Goal: Task Accomplishment & Management: Manage account settings

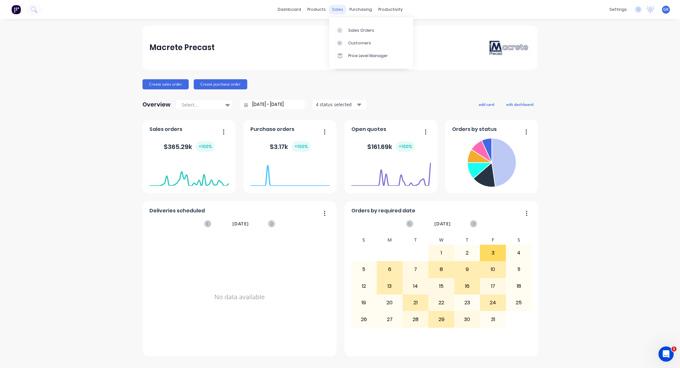
click at [338, 7] on div "sales" at bounding box center [337, 9] width 17 height 9
drag, startPoint x: 30, startPoint y: 160, endPoint x: 45, endPoint y: 152, distance: 16.0
click at [31, 160] on div "Macrete Precast Create sales order Create purchase order Overview Select... [DA…" at bounding box center [340, 193] width 680 height 336
click at [338, 9] on div "sales" at bounding box center [337, 9] width 17 height 9
click at [358, 25] on link "Sales Orders" at bounding box center [371, 30] width 84 height 13
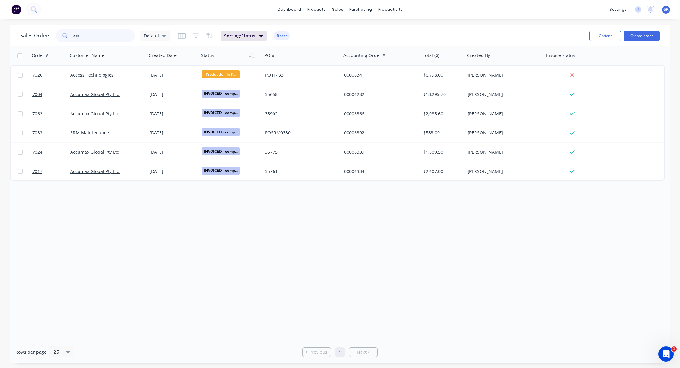
drag, startPoint x: 86, startPoint y: 35, endPoint x: 52, endPoint y: 34, distance: 33.6
click at [52, 34] on div "Sales Orders acc Default" at bounding box center [95, 35] width 150 height 13
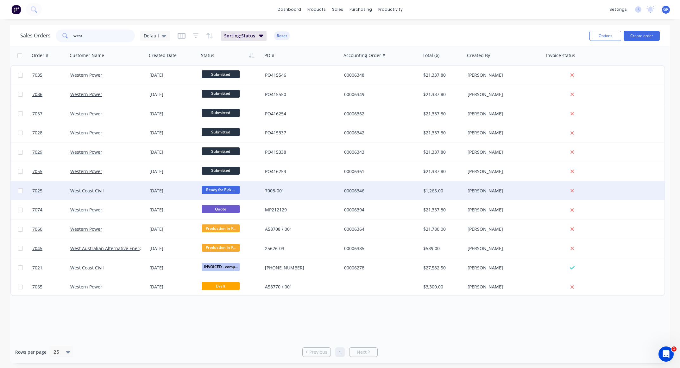
type input "west"
click at [309, 191] on div "7008-001" at bounding box center [300, 190] width 70 height 6
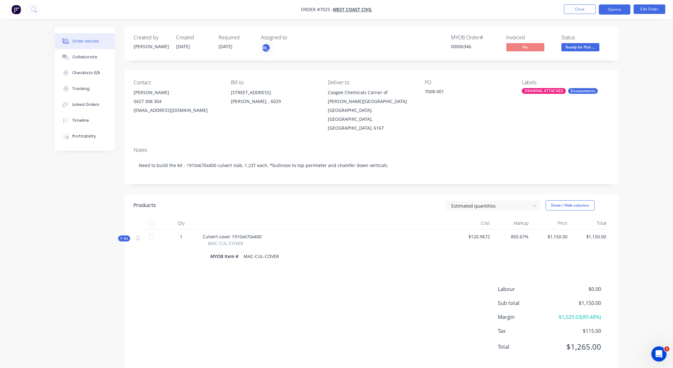
click at [612, 9] on button "Options" at bounding box center [615, 9] width 32 height 10
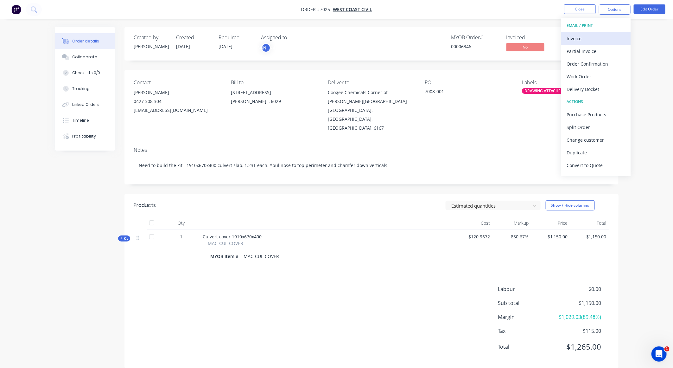
click at [596, 37] on div "Invoice" at bounding box center [595, 38] width 58 height 9
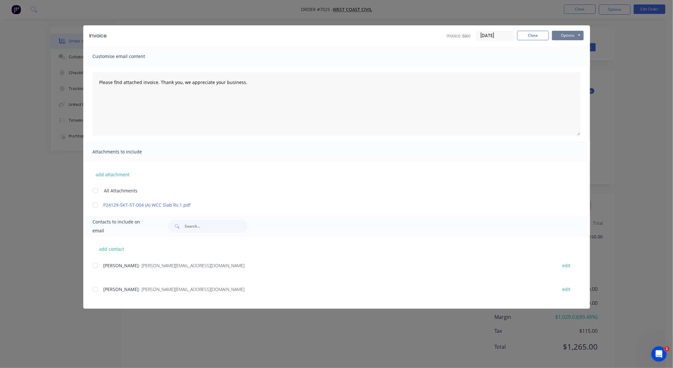
click at [571, 35] on button "Options" at bounding box center [568, 35] width 32 height 9
click at [574, 46] on button "Preview" at bounding box center [572, 47] width 41 height 10
click at [264, 228] on div at bounding box center [371, 226] width 418 height 13
click at [272, 167] on div "add attachment All Attachments P24129-SKT-ST-004 (A) WCC Slab Rv.1.pdf" at bounding box center [336, 185] width 506 height 46
click at [112, 244] on button "add contact" at bounding box center [112, 248] width 38 height 9
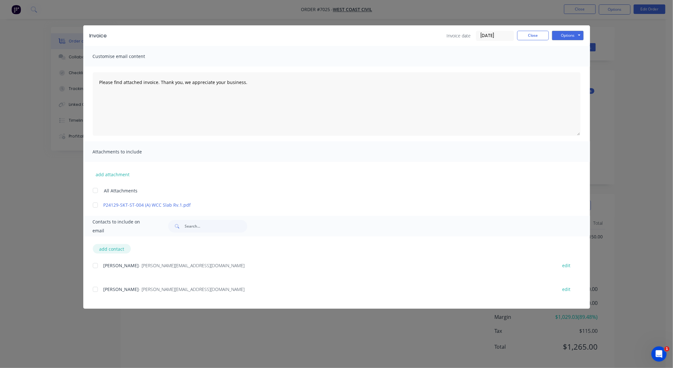
select select "AU"
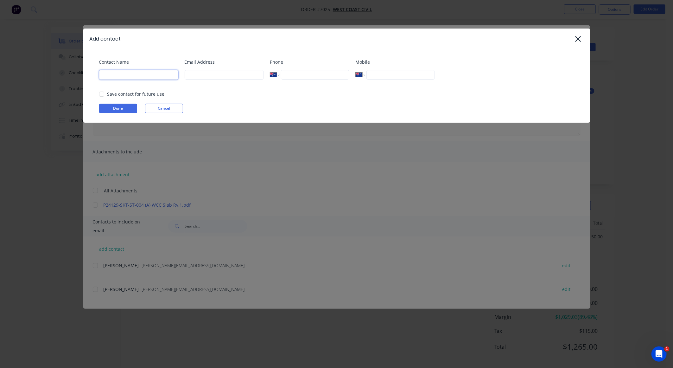
click at [119, 77] on input at bounding box center [138, 74] width 79 height 9
type input "Accounts"
click at [200, 74] on input at bounding box center [224, 74] width 79 height 9
click at [103, 94] on div at bounding box center [101, 94] width 13 height 13
type input "[EMAIL_ADDRESS][DOMAIN_NAME]"
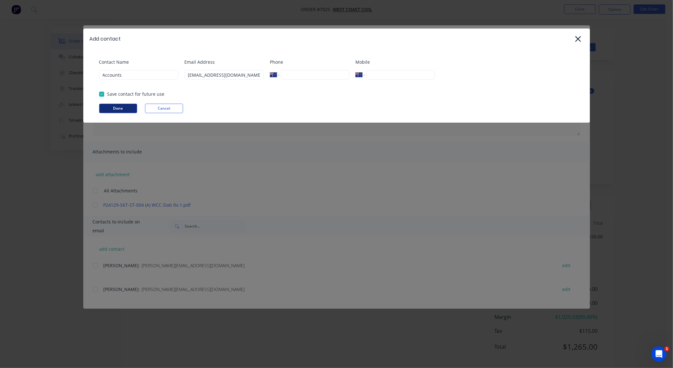
click at [116, 106] on button "Done" at bounding box center [118, 108] width 38 height 9
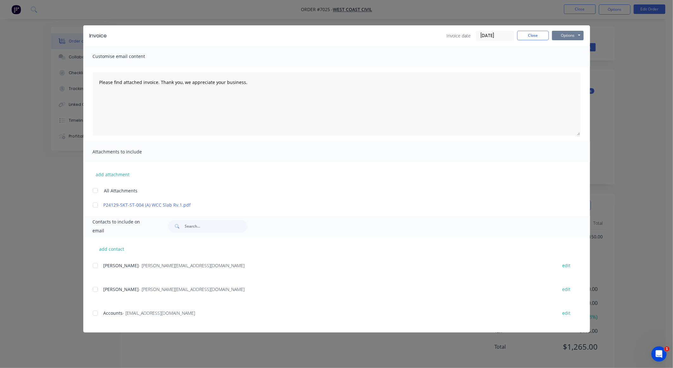
click at [562, 35] on button "Options" at bounding box center [568, 35] width 32 height 9
click at [565, 45] on button "Preview" at bounding box center [572, 47] width 41 height 10
click at [97, 313] on div at bounding box center [95, 312] width 13 height 13
click at [566, 36] on button "Options" at bounding box center [568, 35] width 32 height 9
click at [565, 63] on button "Email" at bounding box center [572, 68] width 41 height 10
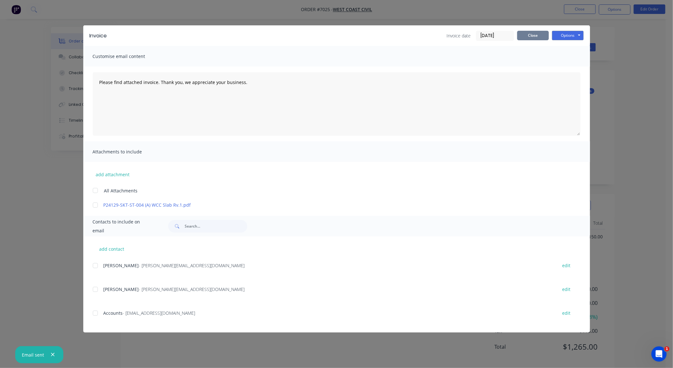
click at [532, 36] on button "Close" at bounding box center [533, 35] width 32 height 9
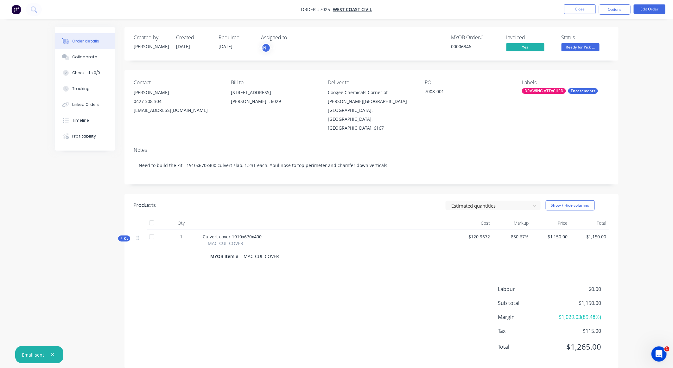
click at [584, 4] on nav "Order #7025 - West Coast Civil Close Options Edit Order" at bounding box center [336, 9] width 673 height 19
click at [578, 10] on button "Close" at bounding box center [580, 8] width 32 height 9
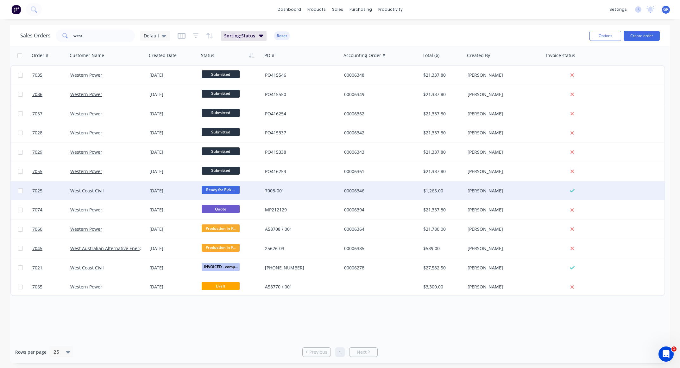
click at [312, 194] on div "7008-001" at bounding box center [301, 190] width 79 height 19
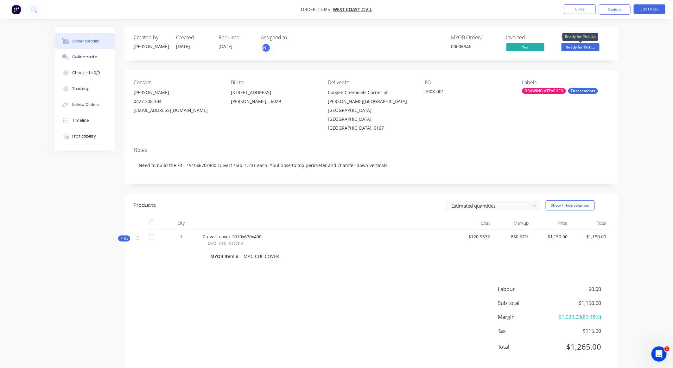
click at [579, 45] on span "Ready for Pick ..." at bounding box center [580, 47] width 38 height 8
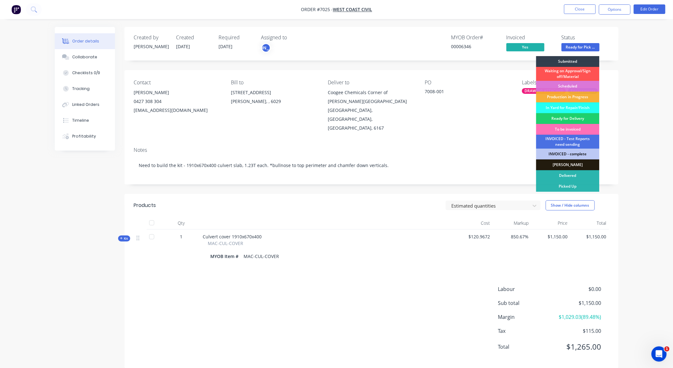
click at [573, 152] on div "INVOICED - complete" at bounding box center [567, 153] width 63 height 11
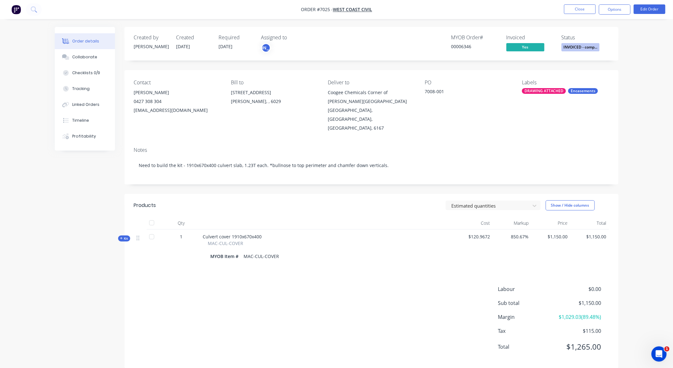
click at [470, 127] on div "Contact [PERSON_NAME] [PHONE_NUMBER] [EMAIL_ADDRESS][DOMAIN_NAME] Bill to [STRE…" at bounding box center [371, 106] width 494 height 72
click at [575, 12] on button "Close" at bounding box center [580, 8] width 32 height 9
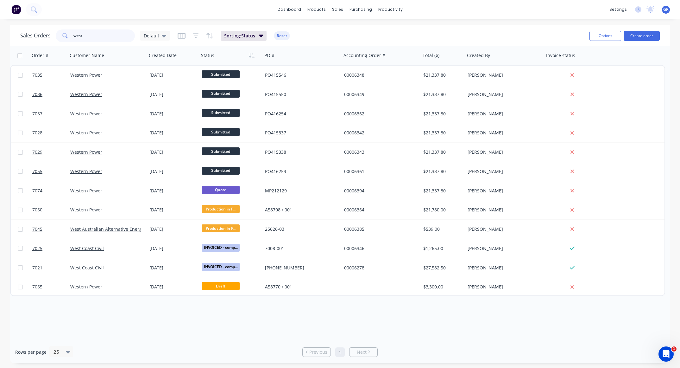
click at [96, 36] on input "west" at bounding box center [104, 35] width 62 height 13
type input "w"
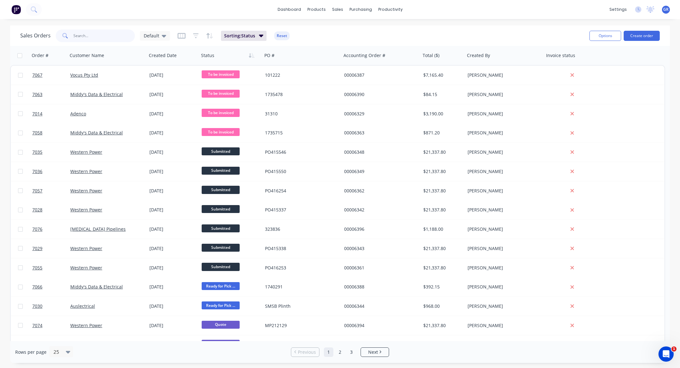
type input "t"
click at [76, 35] on input "text" at bounding box center [104, 35] width 62 height 13
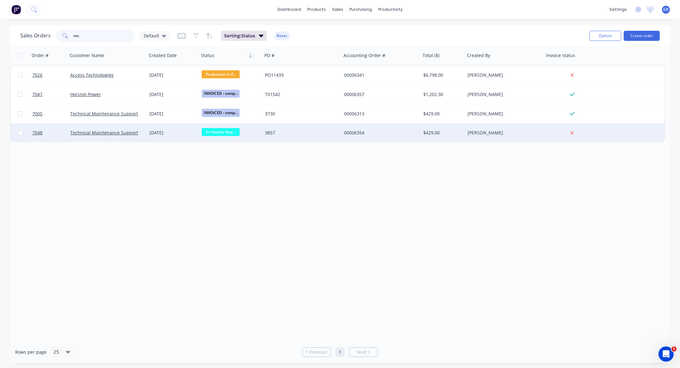
type input "tec"
click at [305, 134] on div "3857" at bounding box center [300, 132] width 70 height 6
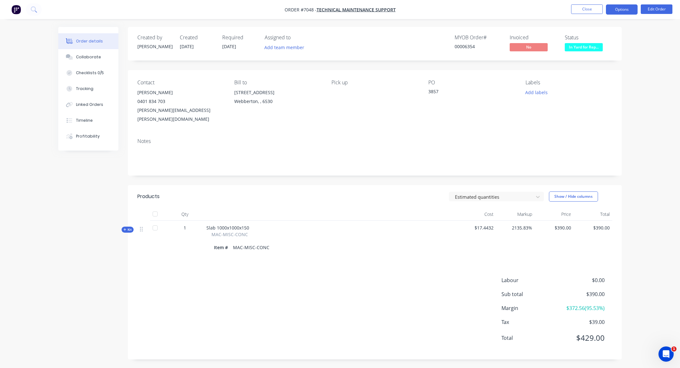
click at [621, 9] on button "Options" at bounding box center [622, 9] width 32 height 10
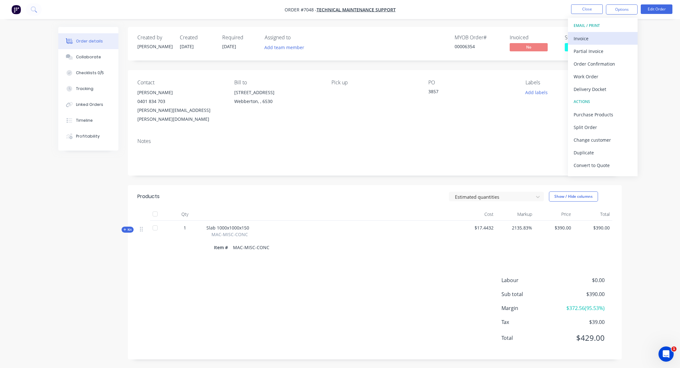
click at [589, 36] on div "Invoice" at bounding box center [603, 38] width 58 height 9
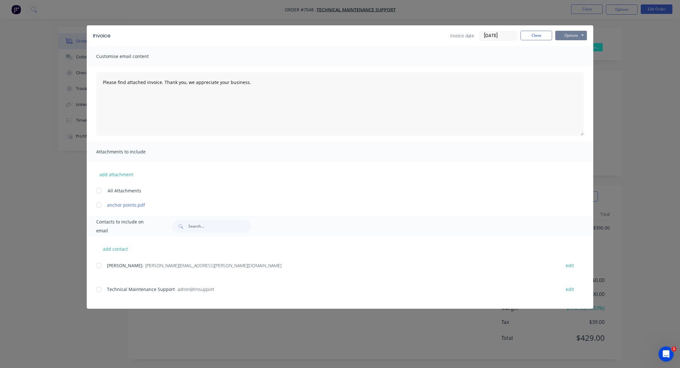
click at [571, 34] on button "Options" at bounding box center [571, 35] width 32 height 9
click at [567, 44] on button "Preview" at bounding box center [575, 47] width 41 height 10
click at [564, 36] on button "Options" at bounding box center [571, 35] width 32 height 9
click at [569, 54] on button "Print" at bounding box center [575, 57] width 41 height 10
click at [101, 291] on div at bounding box center [98, 289] width 13 height 13
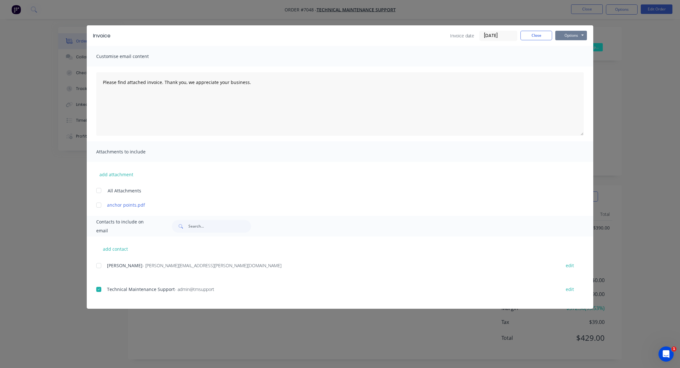
click at [565, 35] on button "Options" at bounding box center [571, 35] width 32 height 9
click at [569, 69] on button "Email" at bounding box center [575, 68] width 41 height 10
click at [640, 164] on div "Invoice Invoice date [DATE] Close Options Preview Print Email Customise email c…" at bounding box center [340, 184] width 680 height 368
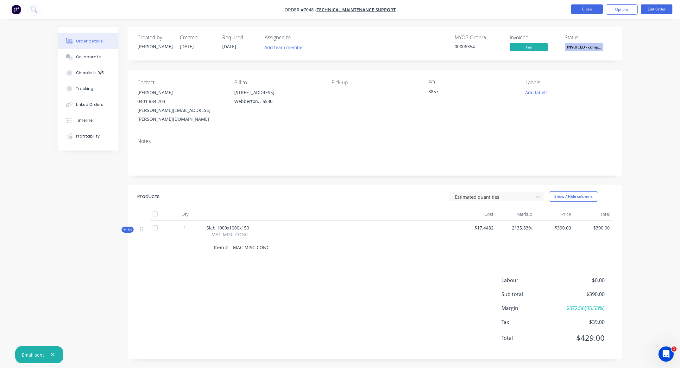
click at [592, 10] on button "Close" at bounding box center [587, 8] width 32 height 9
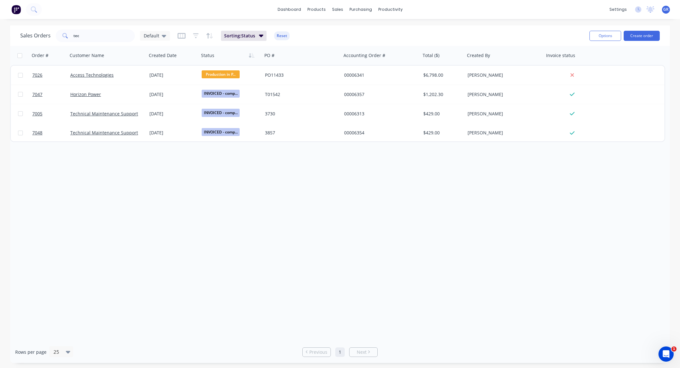
click at [290, 2] on div "dashboard products sales purchasing productivity dashboard products Product Cat…" at bounding box center [340, 9] width 680 height 19
click at [286, 9] on link "dashboard" at bounding box center [289, 9] width 30 height 9
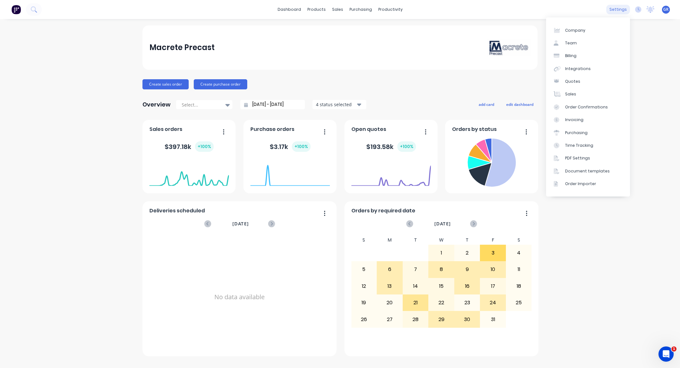
click at [617, 9] on div "settings" at bounding box center [618, 9] width 24 height 9
click at [588, 174] on link "Document templates" at bounding box center [588, 171] width 84 height 13
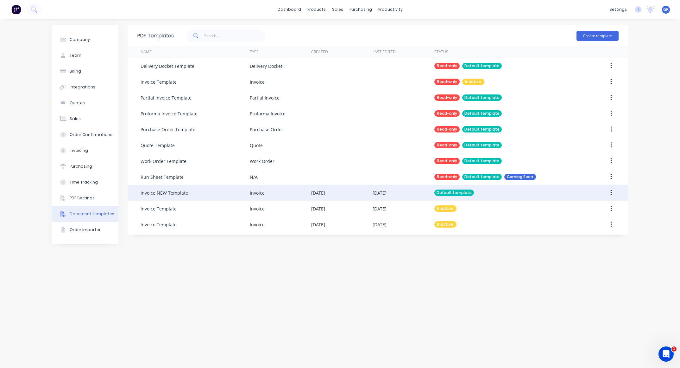
click at [221, 198] on div "Invoice NEW Template" at bounding box center [195, 193] width 109 height 16
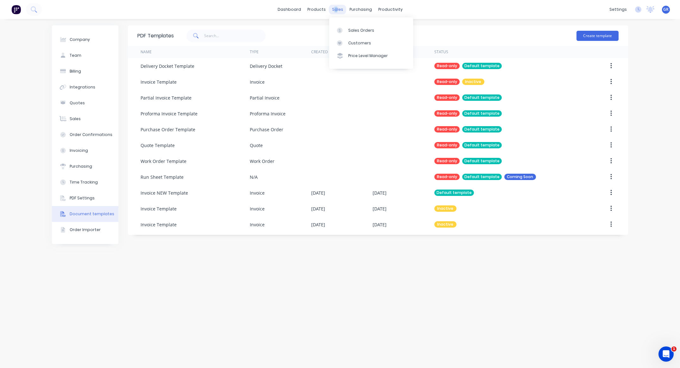
click at [337, 8] on div "sales" at bounding box center [337, 9] width 17 height 9
drag, startPoint x: 337, startPoint y: 8, endPoint x: 298, endPoint y: 8, distance: 38.6
click at [298, 8] on link "dashboard" at bounding box center [289, 9] width 30 height 9
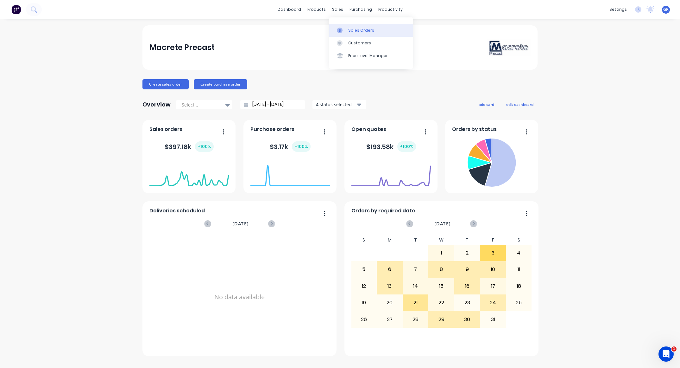
click at [353, 31] on div "Sales Orders" at bounding box center [361, 31] width 26 height 6
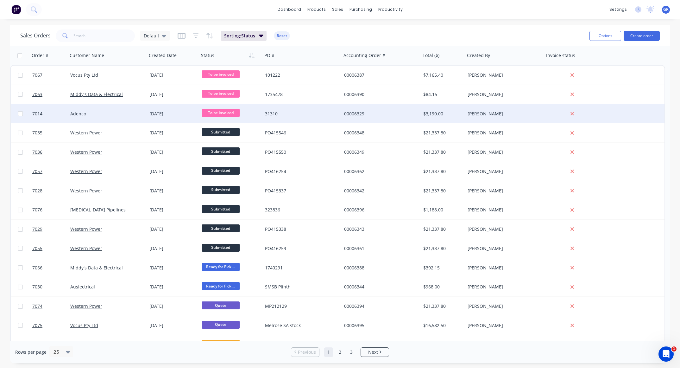
click at [312, 112] on div "31310" at bounding box center [300, 113] width 70 height 6
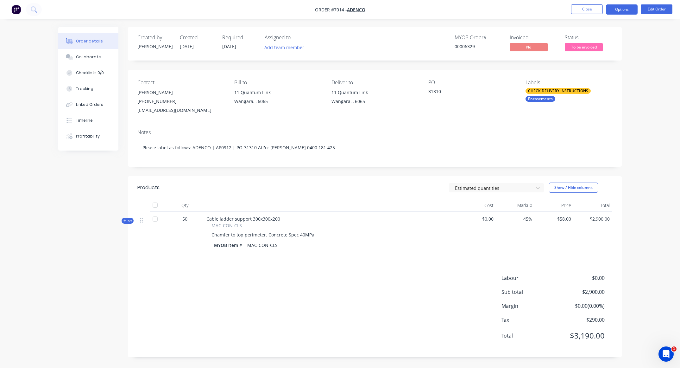
click at [620, 9] on button "Options" at bounding box center [622, 9] width 32 height 10
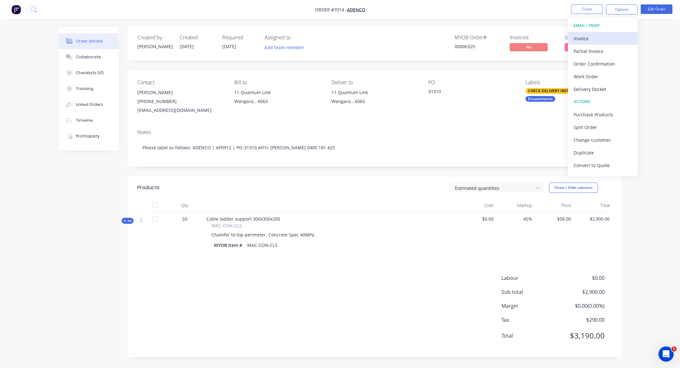
click at [588, 39] on div "Invoice" at bounding box center [603, 38] width 58 height 9
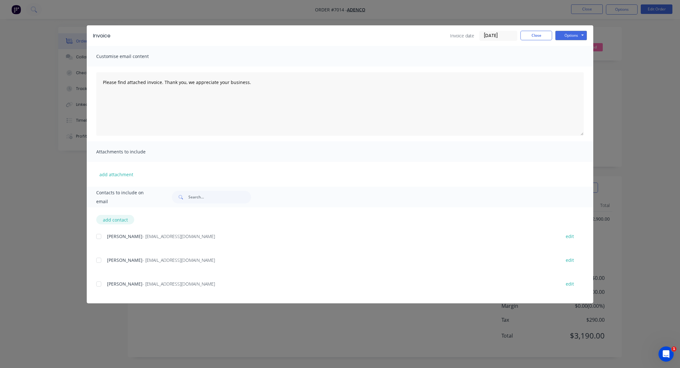
click at [116, 217] on button "add contact" at bounding box center [115, 219] width 38 height 9
select select "AU"
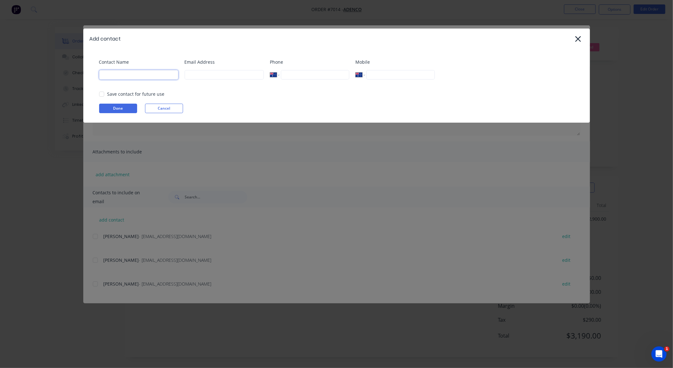
click at [123, 79] on input at bounding box center [138, 74] width 79 height 9
type input "Accounts"
click at [192, 73] on input at bounding box center [224, 74] width 79 height 9
click at [101, 92] on div at bounding box center [101, 94] width 13 height 13
type input "accounts@adenco.com.au"
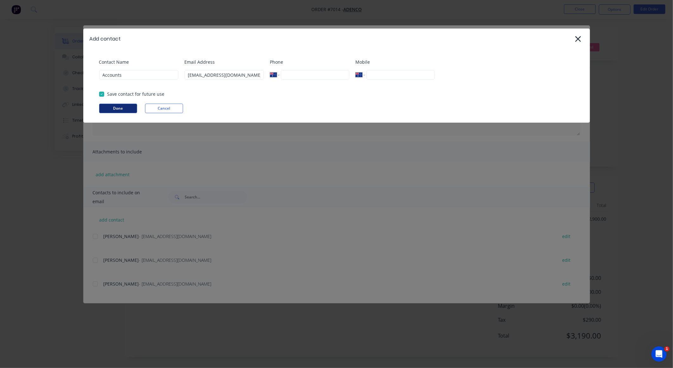
click at [114, 109] on button "Done" at bounding box center [118, 108] width 38 height 9
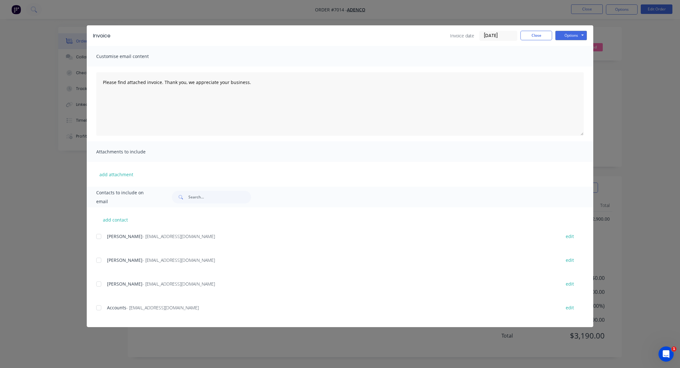
click at [507, 35] on input "[DATE]" at bounding box center [498, 35] width 37 height 9
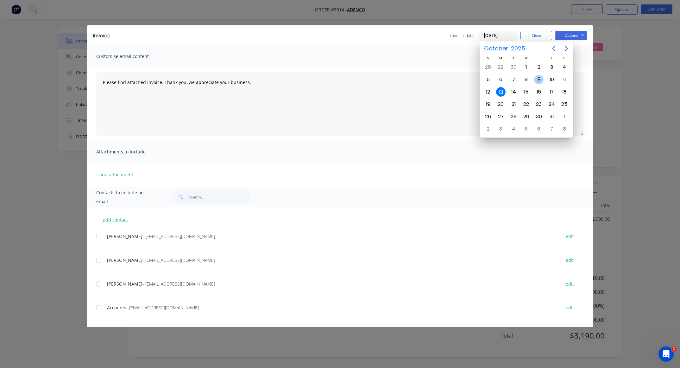
click at [538, 79] on div "9" at bounding box center [538, 79] width 9 height 9
type input "09/10/25"
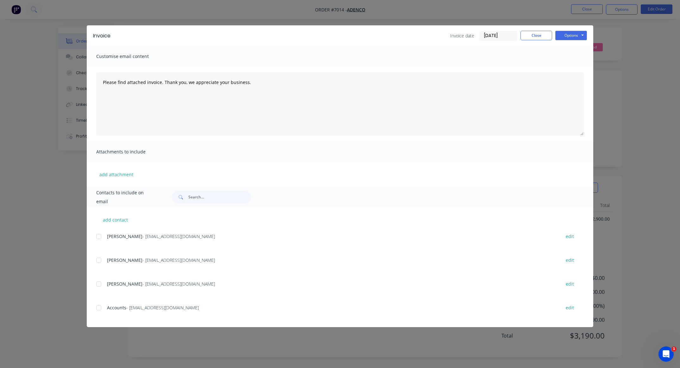
click at [100, 308] on div at bounding box center [98, 307] width 13 height 13
click at [567, 37] on button "Options" at bounding box center [571, 35] width 32 height 9
click at [569, 45] on button "Preview" at bounding box center [575, 47] width 41 height 10
click at [97, 306] on div at bounding box center [98, 307] width 13 height 13
click at [572, 37] on button "Options" at bounding box center [571, 35] width 32 height 9
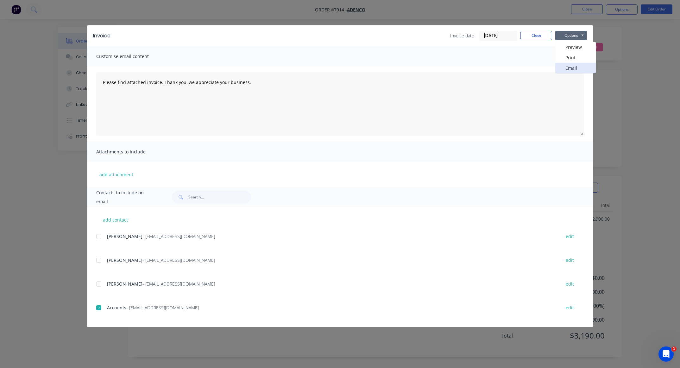
click at [567, 68] on button "Email" at bounding box center [575, 68] width 41 height 10
click at [536, 31] on button "Close" at bounding box center [536, 35] width 32 height 9
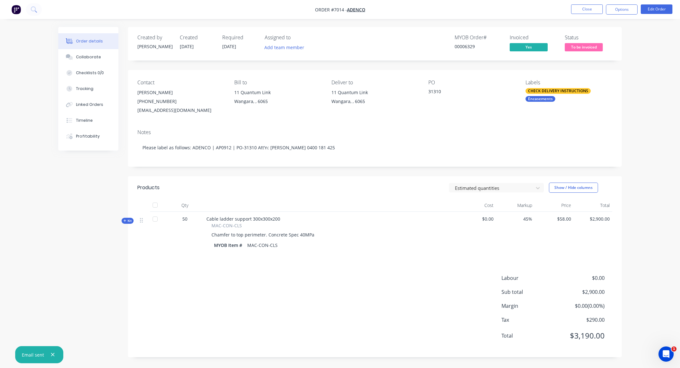
click at [20, 225] on div "Order details Collaborate Checklists 0/0 Tracking Linked Orders Timeline Profit…" at bounding box center [340, 184] width 680 height 368
click at [586, 7] on button "Close" at bounding box center [587, 8] width 32 height 9
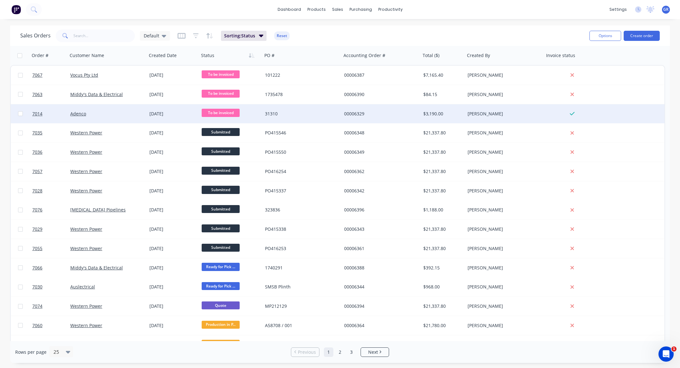
click at [320, 114] on div "31310" at bounding box center [300, 113] width 70 height 6
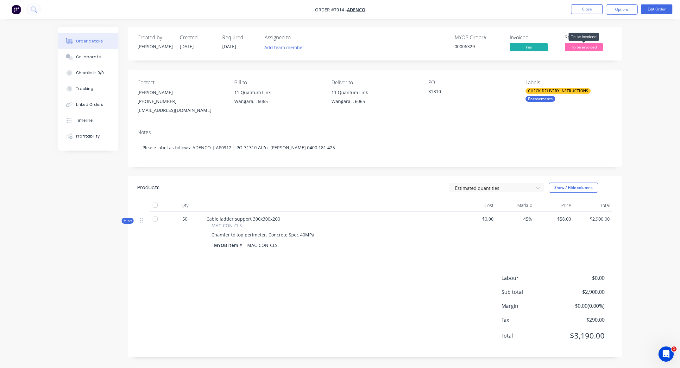
click at [579, 50] on span "To be invoiced" at bounding box center [584, 47] width 38 height 8
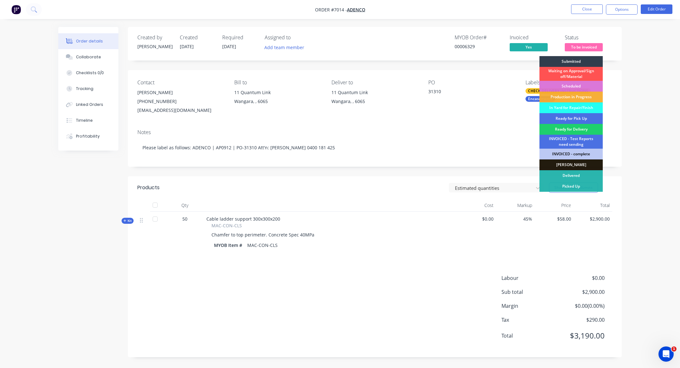
click at [564, 152] on div "INVOICED - complete" at bounding box center [570, 153] width 63 height 11
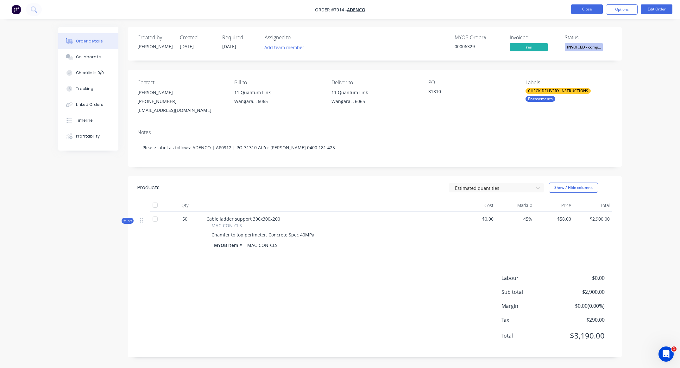
click at [590, 10] on button "Close" at bounding box center [587, 8] width 32 height 9
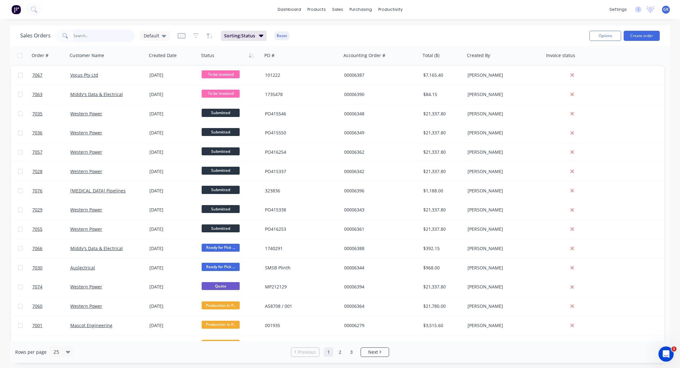
click at [97, 36] on input "text" at bounding box center [104, 35] width 62 height 13
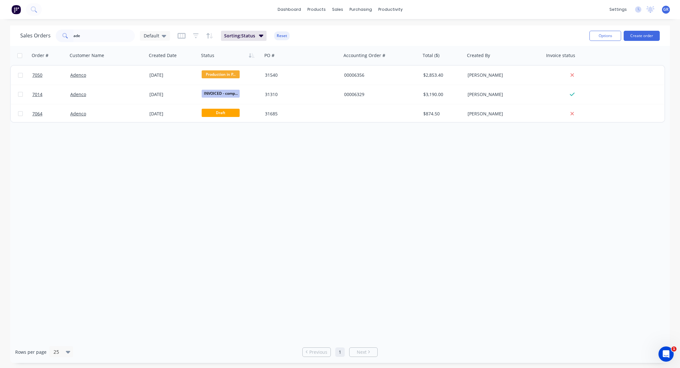
click at [456, 11] on div "dashboard products sales purchasing productivity dashboard products Product Cat…" at bounding box center [340, 9] width 680 height 19
click at [87, 37] on input "ade" at bounding box center [104, 35] width 62 height 13
type input "a"
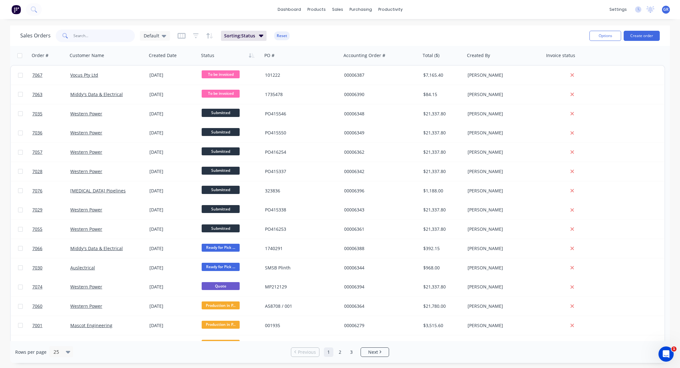
click at [100, 35] on input "text" at bounding box center [104, 35] width 62 height 13
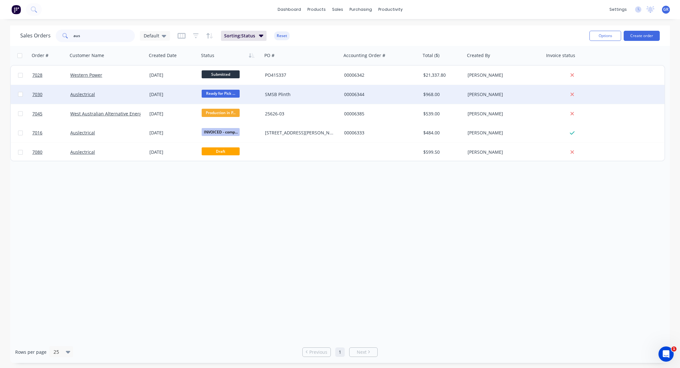
type input "aus"
click at [319, 95] on div "SMSB Plinth" at bounding box center [300, 94] width 70 height 6
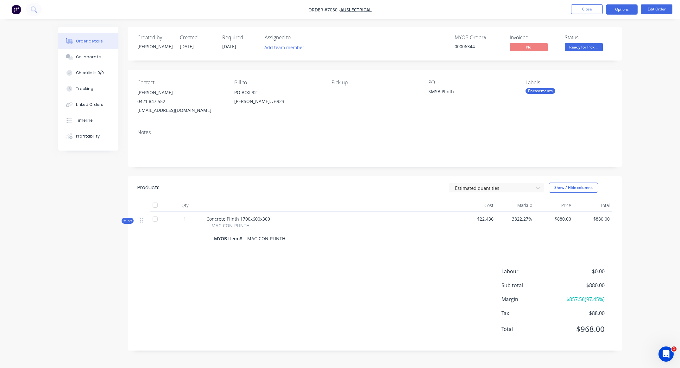
click at [620, 12] on button "Options" at bounding box center [622, 9] width 32 height 10
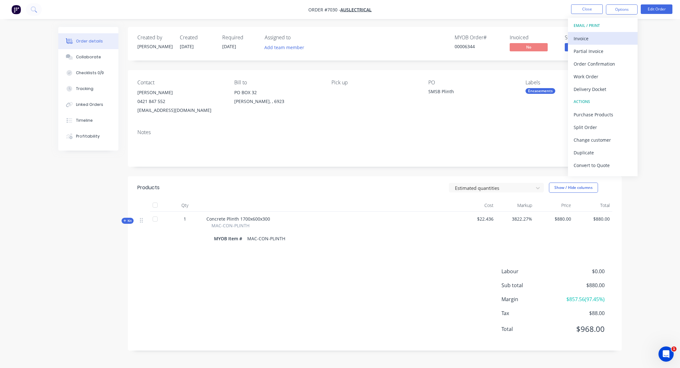
click at [581, 39] on div "Invoice" at bounding box center [603, 38] width 58 height 9
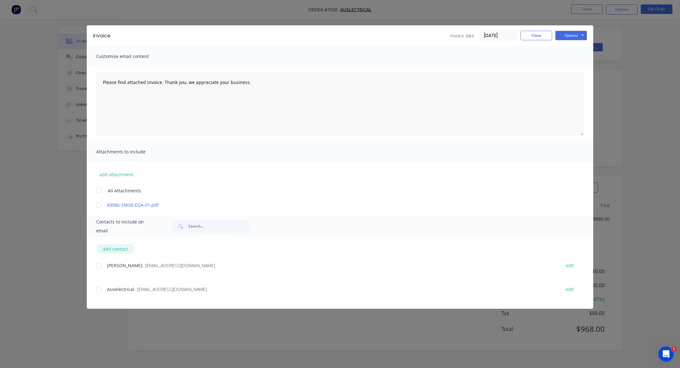
click at [112, 249] on button "add contact" at bounding box center [115, 248] width 38 height 9
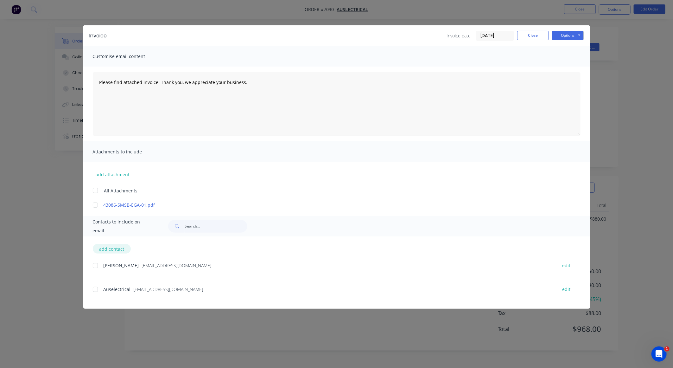
select select "AU"
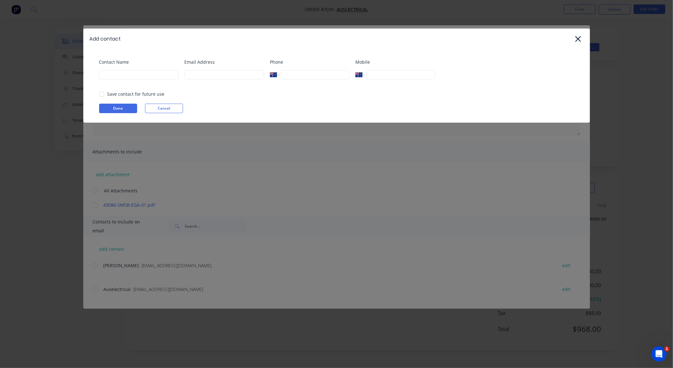
click at [248, 259] on div "Add contact Contact Name Email Address Phone International Afghanistan Åland Is…" at bounding box center [336, 184] width 673 height 368
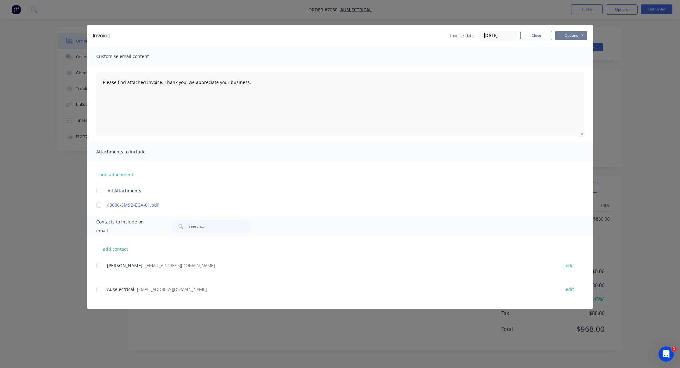
click at [571, 36] on button "Options" at bounding box center [571, 35] width 32 height 9
click at [570, 46] on button "Preview" at bounding box center [575, 47] width 41 height 10
click at [99, 292] on div at bounding box center [98, 289] width 13 height 13
click at [572, 33] on button "Options" at bounding box center [571, 35] width 32 height 9
click at [571, 69] on button "Email" at bounding box center [575, 68] width 41 height 10
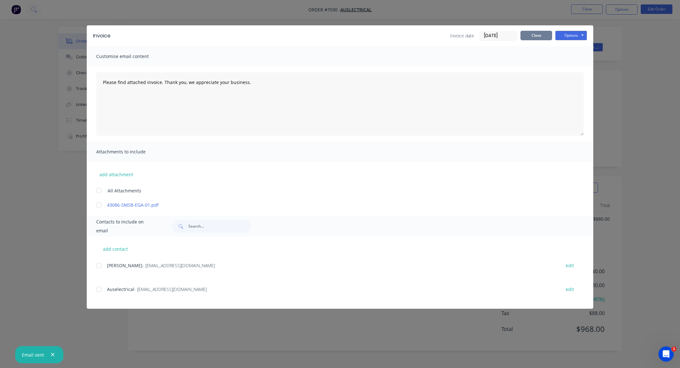
click at [539, 33] on button "Close" at bounding box center [536, 35] width 32 height 9
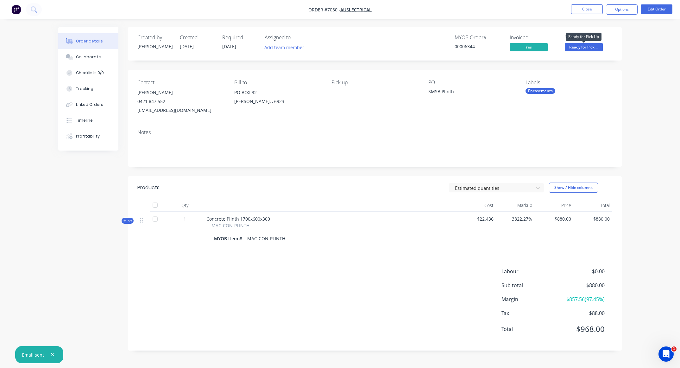
click at [576, 45] on span "Ready for Pick ..." at bounding box center [584, 47] width 38 height 8
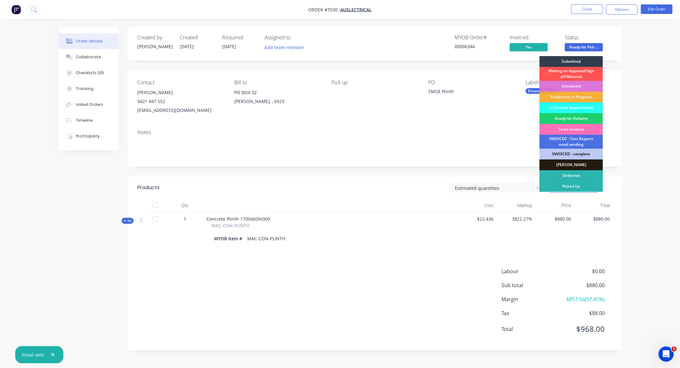
click at [563, 153] on div "INVOICED - complete" at bounding box center [570, 153] width 63 height 11
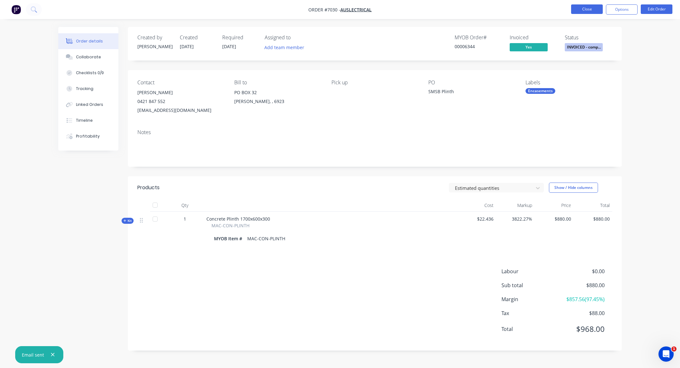
click at [585, 10] on button "Close" at bounding box center [587, 8] width 32 height 9
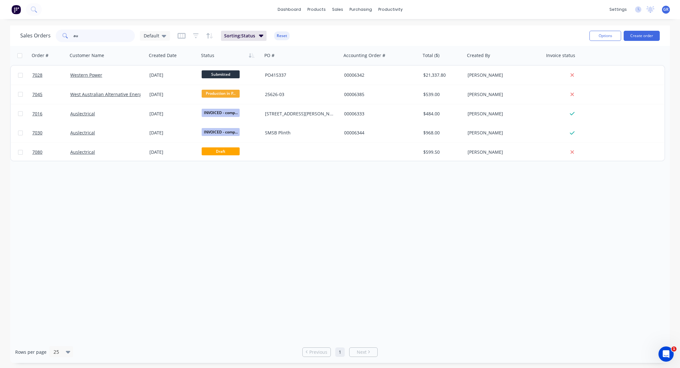
type input "a"
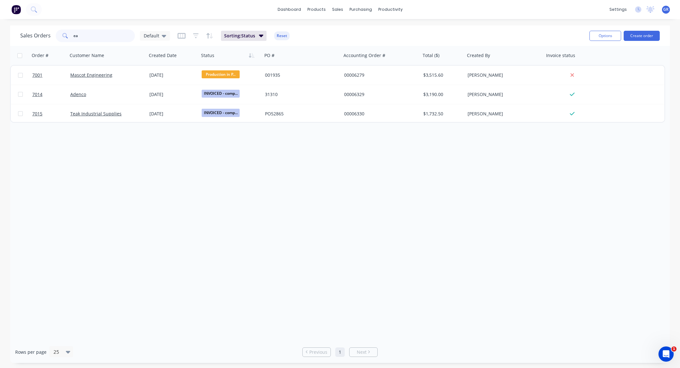
type input "e"
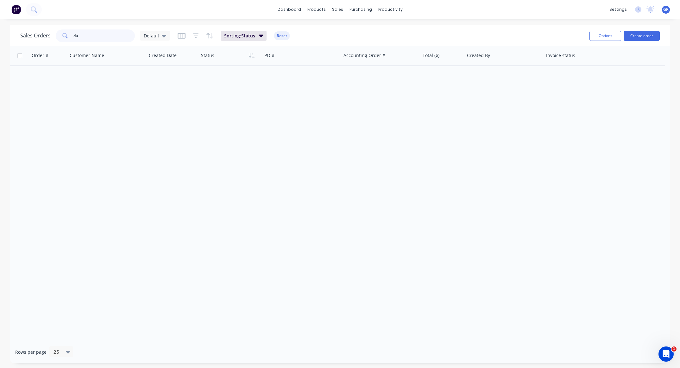
type input "d"
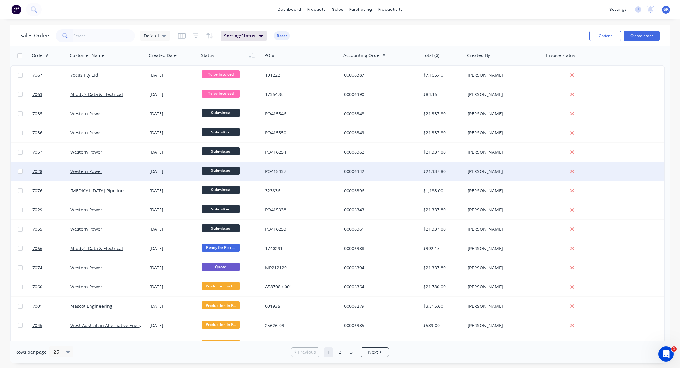
click at [601, 173] on div at bounding box center [573, 171] width 59 height 19
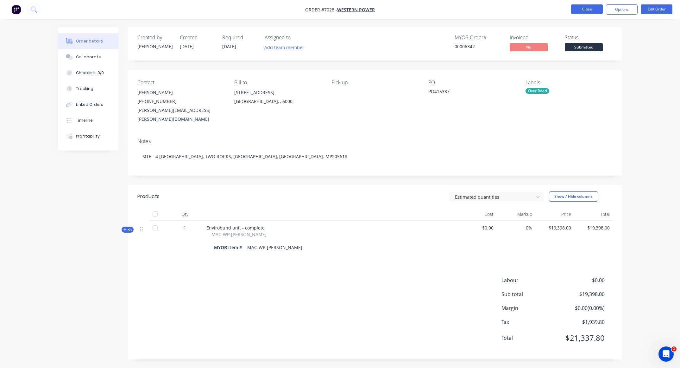
click at [583, 9] on button "Close" at bounding box center [587, 8] width 32 height 9
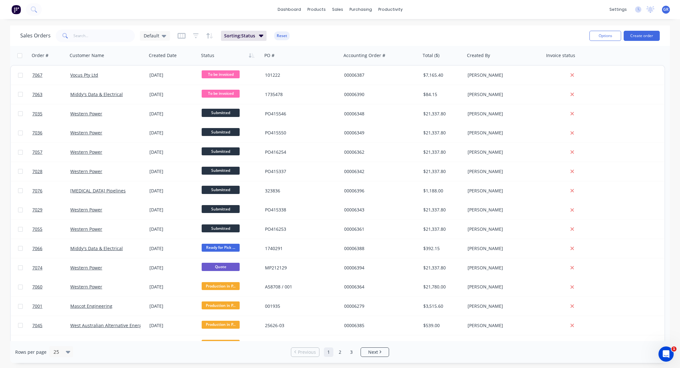
click at [664, 7] on span "GR" at bounding box center [665, 10] width 5 height 6
click at [598, 80] on icon at bounding box center [598, 78] width 4 height 3
